Goal: Information Seeking & Learning: Learn about a topic

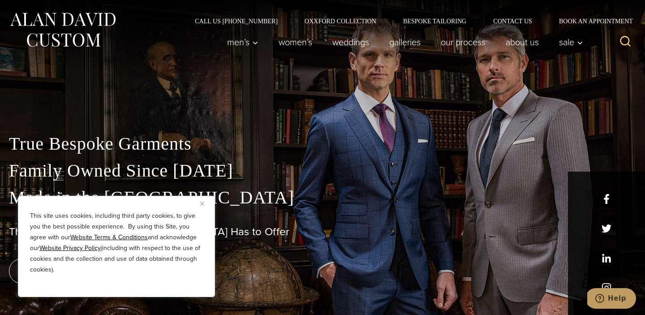
click at [204, 203] on img "Close" at bounding box center [202, 203] width 4 height 4
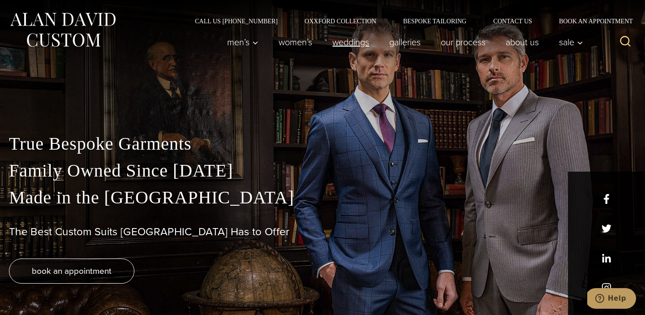
click at [344, 43] on link "weddings" at bounding box center [350, 42] width 57 height 18
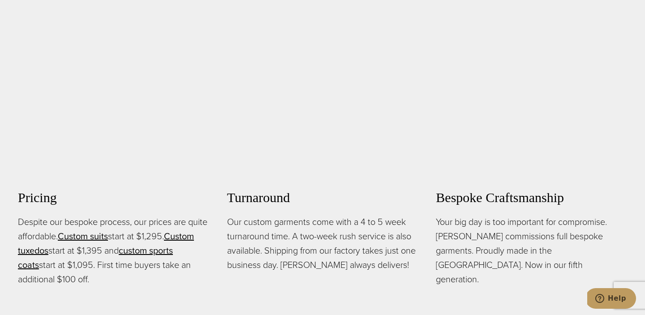
scroll to position [585, 0]
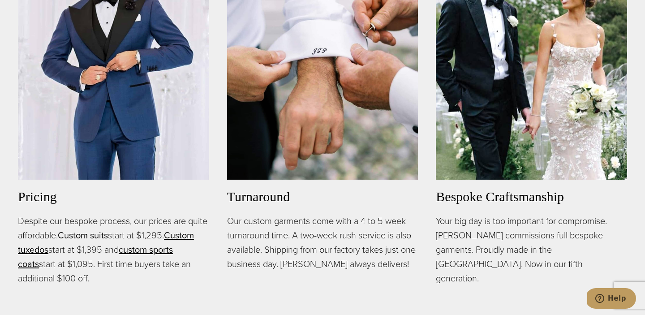
click at [108, 235] on link "Custom suits" at bounding box center [83, 234] width 50 height 13
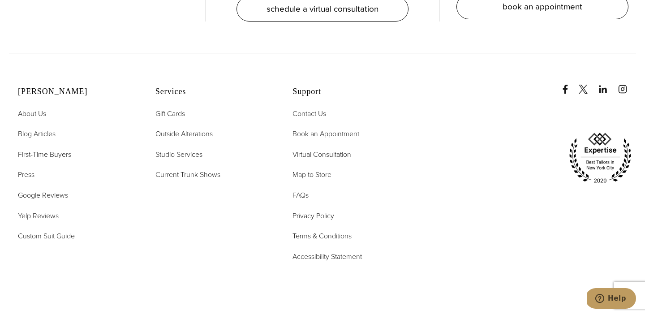
scroll to position [5121, 0]
